Goal: Transaction & Acquisition: Purchase product/service

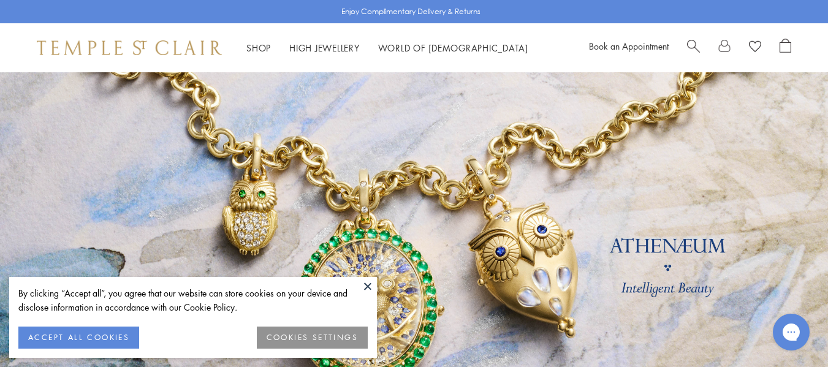
click at [89, 337] on button "ACCEPT ALL COOKIES" at bounding box center [78, 338] width 121 height 22
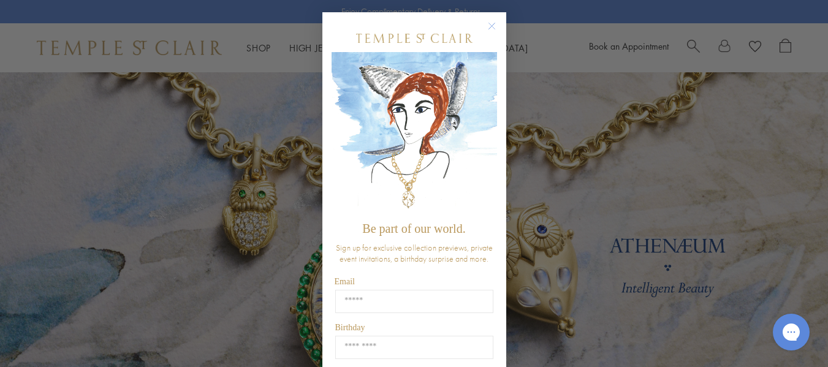
click at [257, 46] on div "Close dialog Be part of our world. Sign up for exclusive collection previews, p…" at bounding box center [414, 183] width 828 height 367
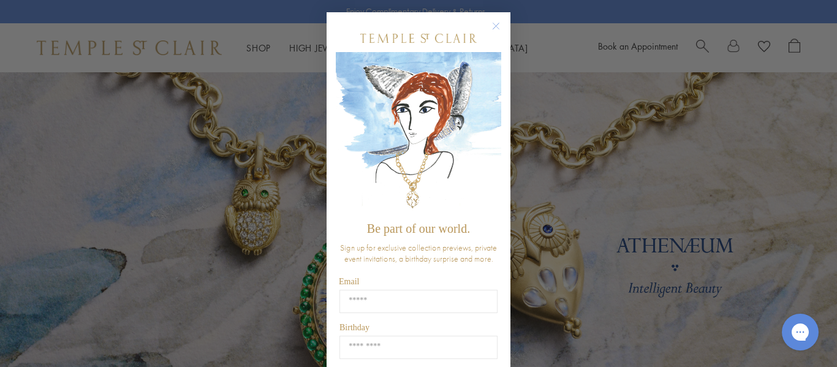
click at [489, 26] on circle "Close dialog" at bounding box center [496, 26] width 15 height 15
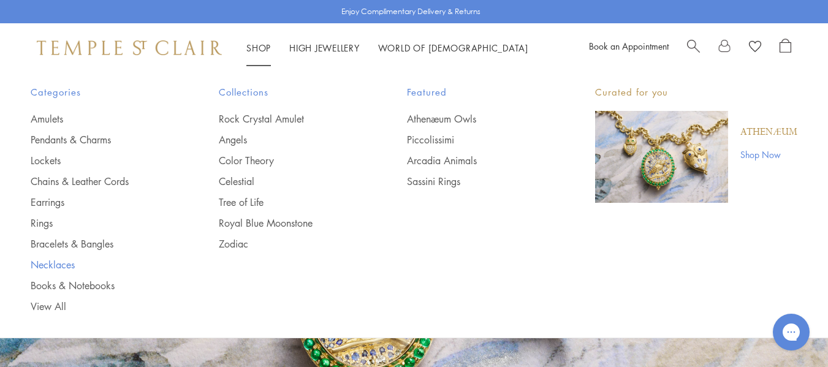
click at [64, 265] on link "Necklaces" at bounding box center [100, 264] width 139 height 13
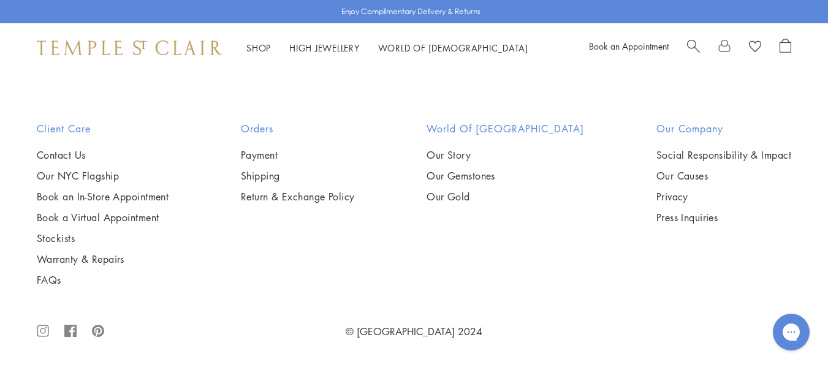
scroll to position [4336, 0]
